Goal: Navigation & Orientation: Find specific page/section

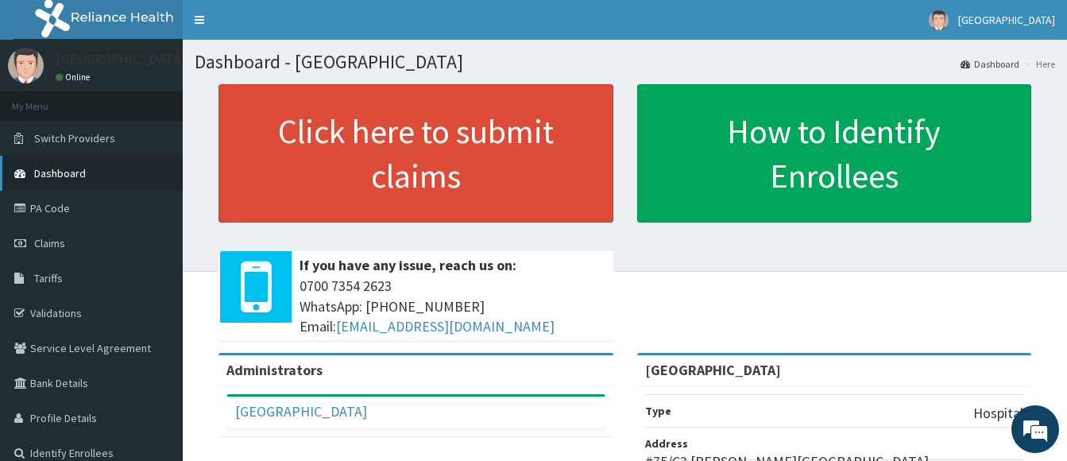
click at [111, 174] on link "Dashboard" at bounding box center [91, 173] width 183 height 35
click at [79, 314] on link "Validations" at bounding box center [91, 313] width 183 height 35
